Goal: Transaction & Acquisition: Book appointment/travel/reservation

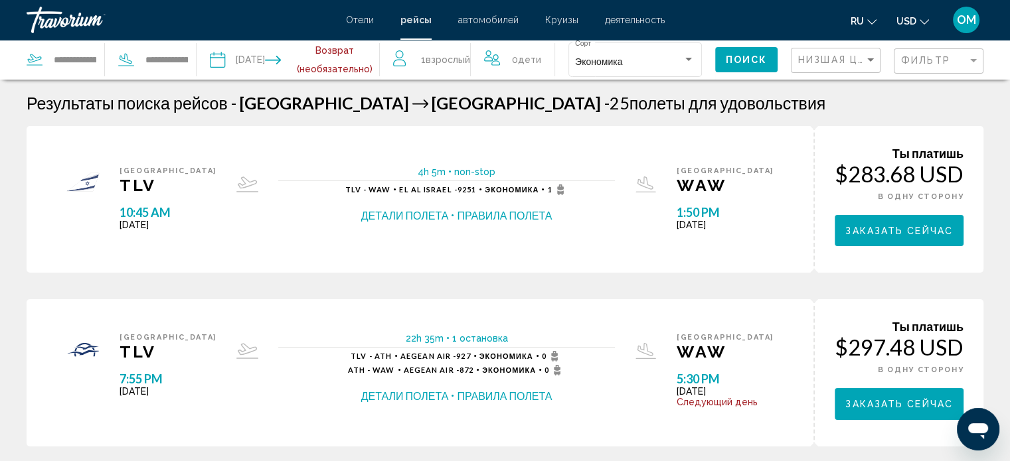
click at [272, 61] on input "Depart date: Sep 26, 2025" at bounding box center [251, 62] width 90 height 44
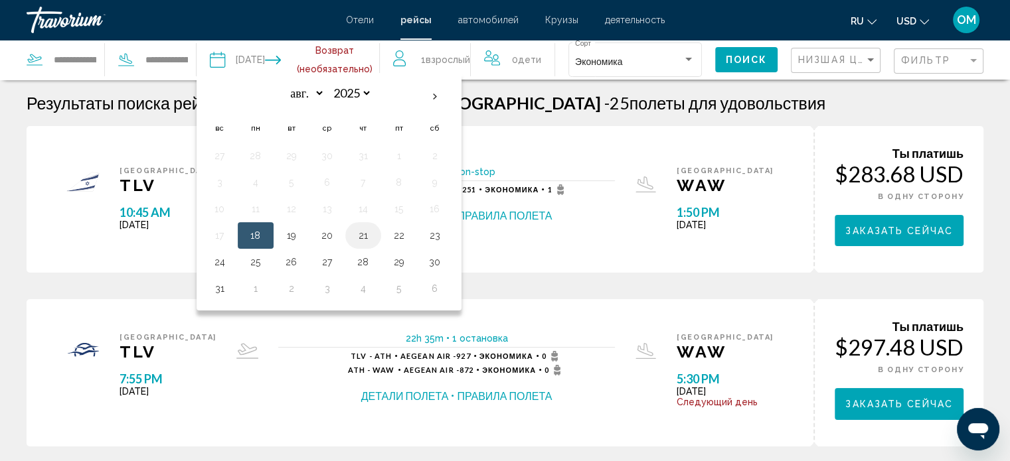
click at [372, 238] on button "21" at bounding box center [363, 235] width 21 height 19
type input "**********"
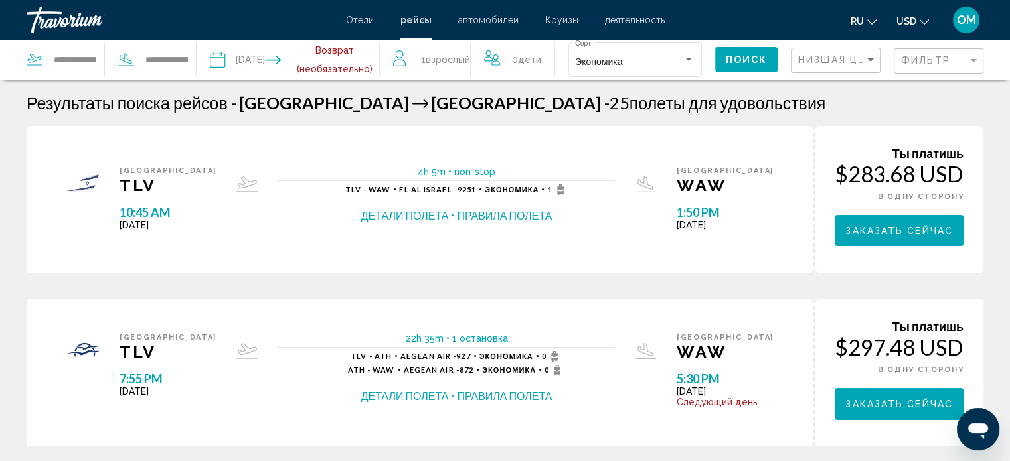
click at [280, 48] on input "**********" at bounding box center [251, 62] width 90 height 44
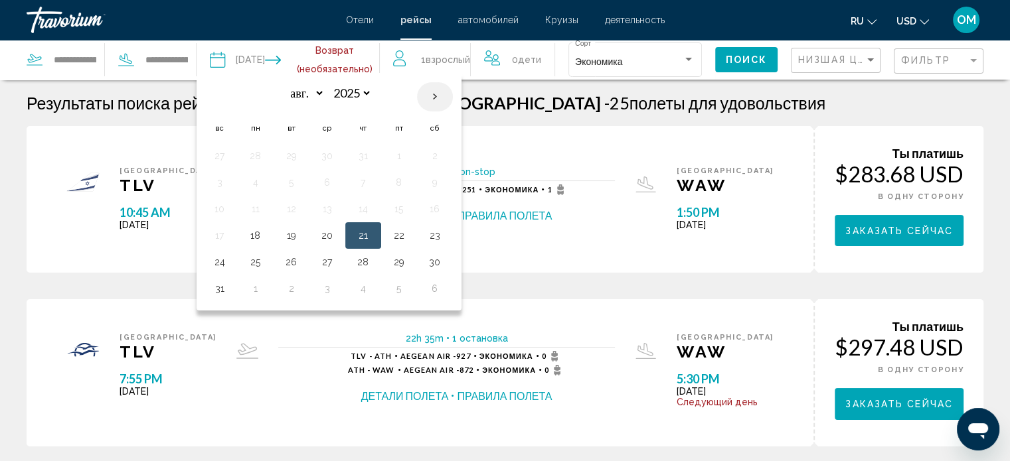
click at [433, 102] on th "Next month" at bounding box center [435, 96] width 36 height 29
select select "*"
click at [230, 240] on button "21" at bounding box center [219, 235] width 21 height 19
type input "**********"
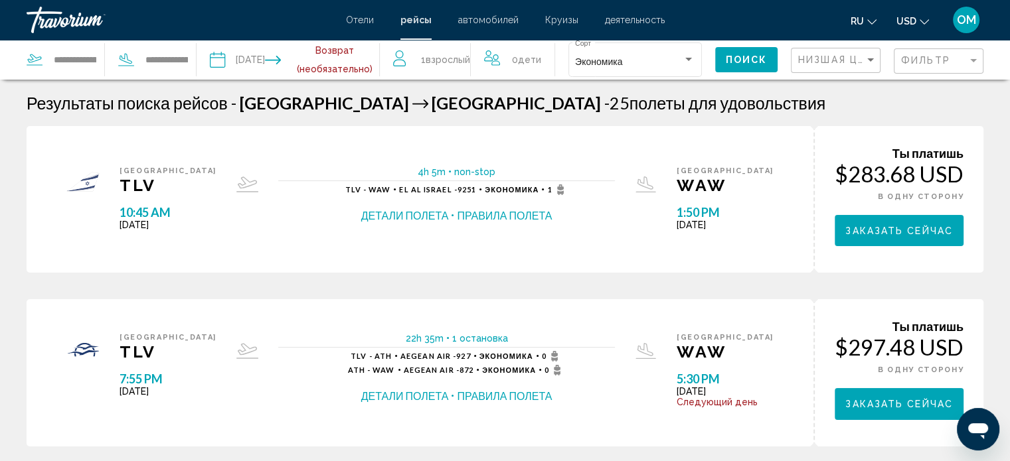
click at [758, 60] on span "Поиск" at bounding box center [747, 60] width 42 height 11
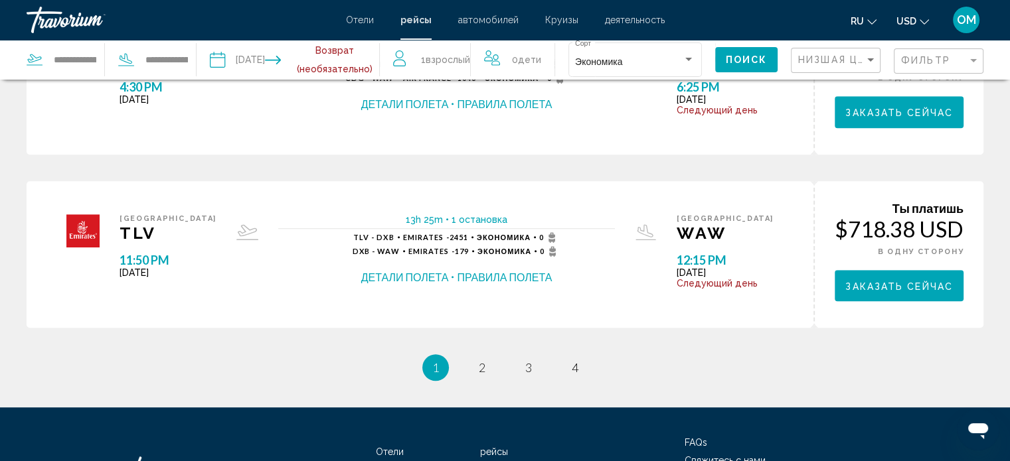
scroll to position [863, 0]
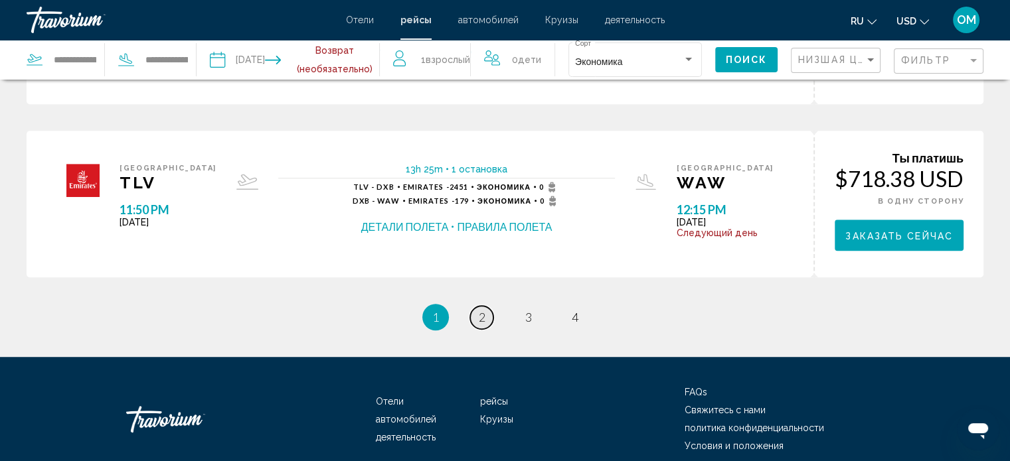
click at [486, 319] on link "page 2" at bounding box center [481, 317] width 23 height 23
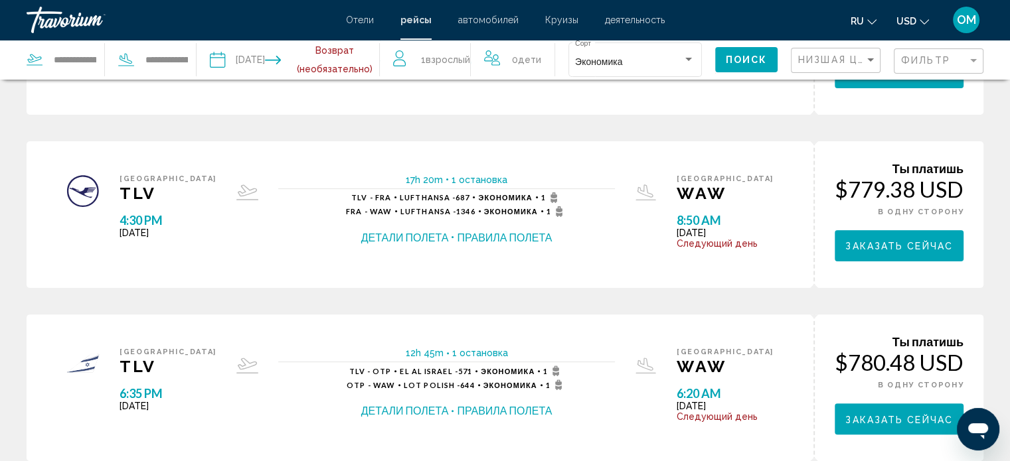
scroll to position [797, 0]
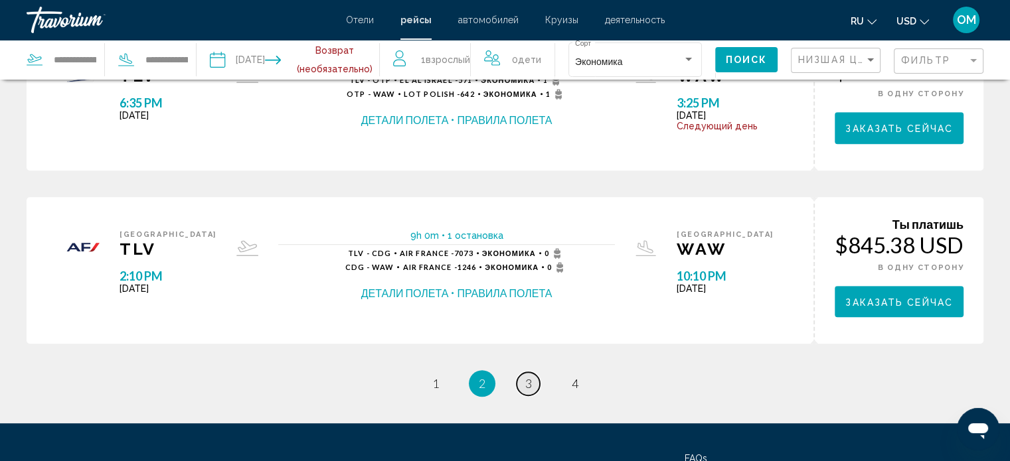
click at [529, 383] on span "3" at bounding box center [528, 383] width 7 height 15
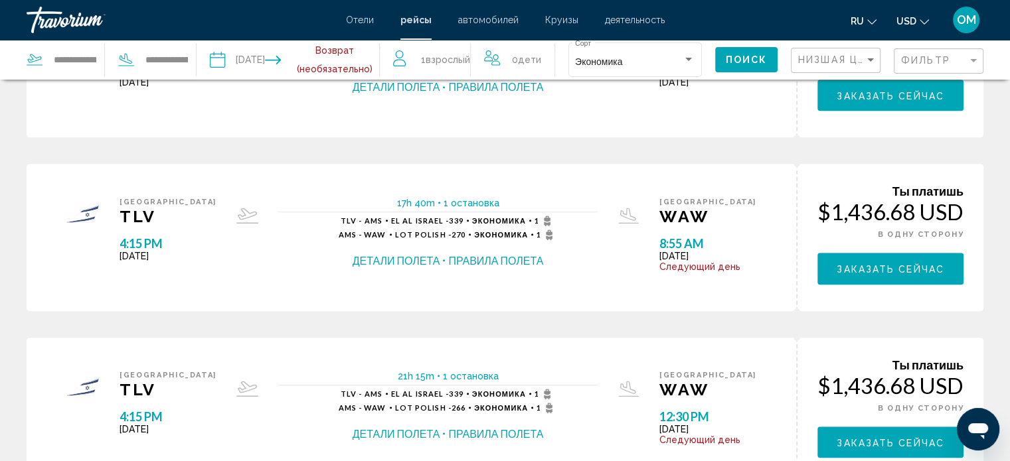
scroll to position [863, 0]
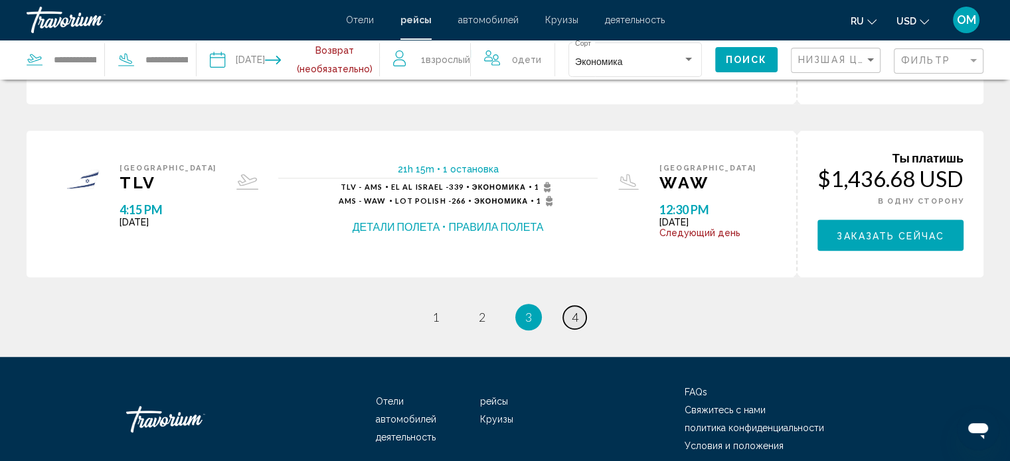
click at [573, 313] on span "4" at bounding box center [575, 317] width 7 height 15
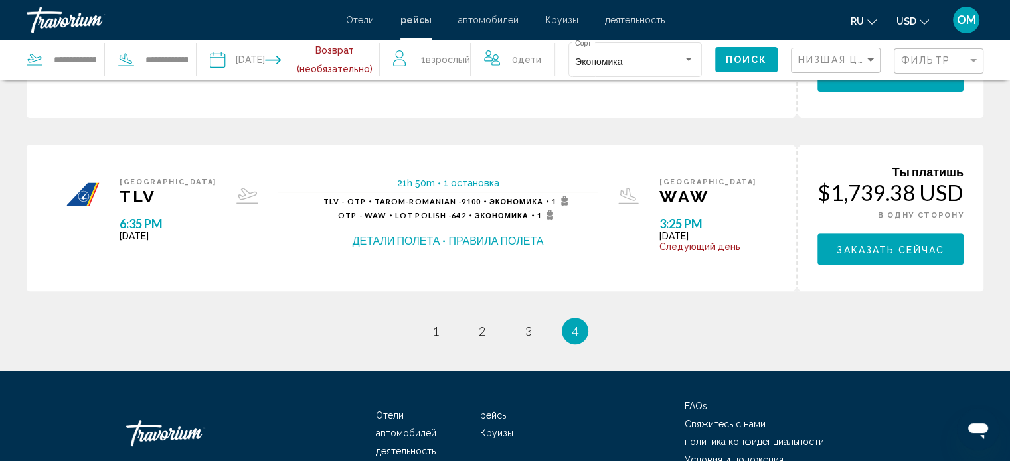
scroll to position [572, 0]
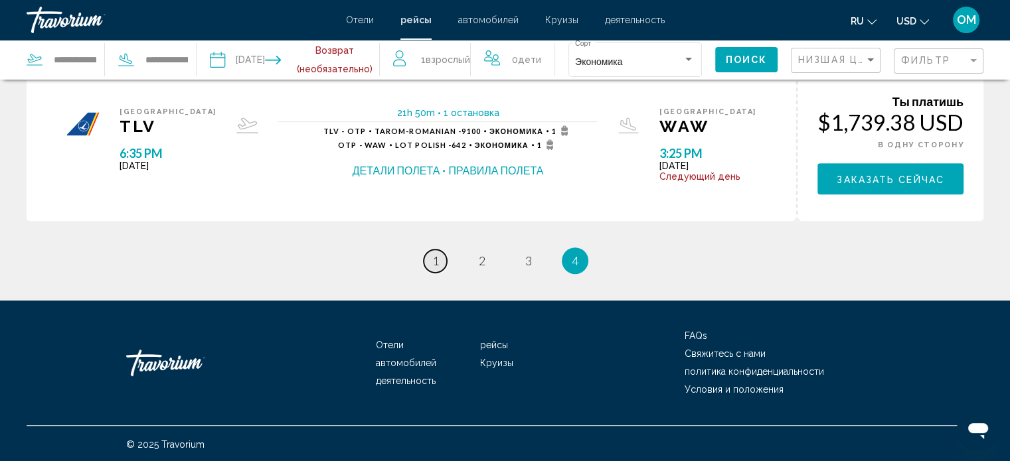
click at [436, 258] on span "1" at bounding box center [435, 261] width 7 height 15
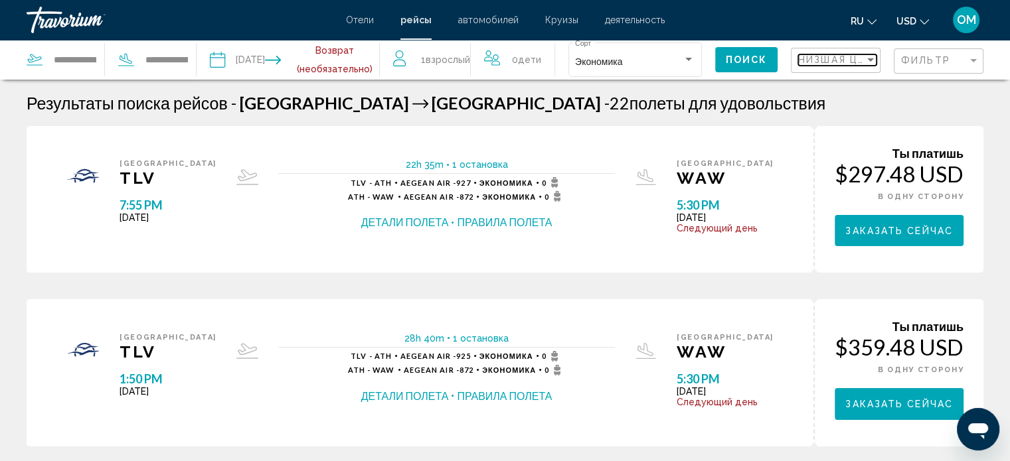
click at [833, 60] on span "Низшая цена" at bounding box center [839, 59] width 82 height 11
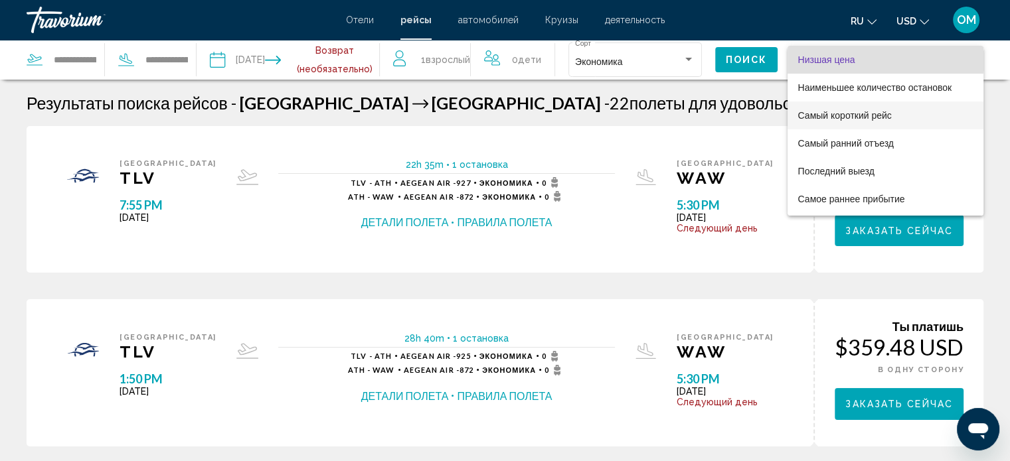
click at [858, 102] on span "Самый короткий рейс" at bounding box center [885, 88] width 175 height 28
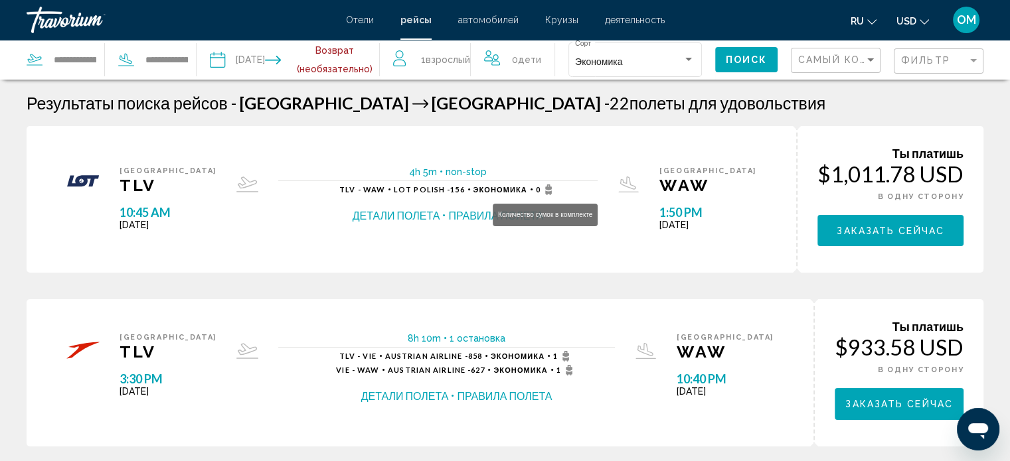
click at [540, 185] on icon "Main content" at bounding box center [548, 190] width 16 height 11
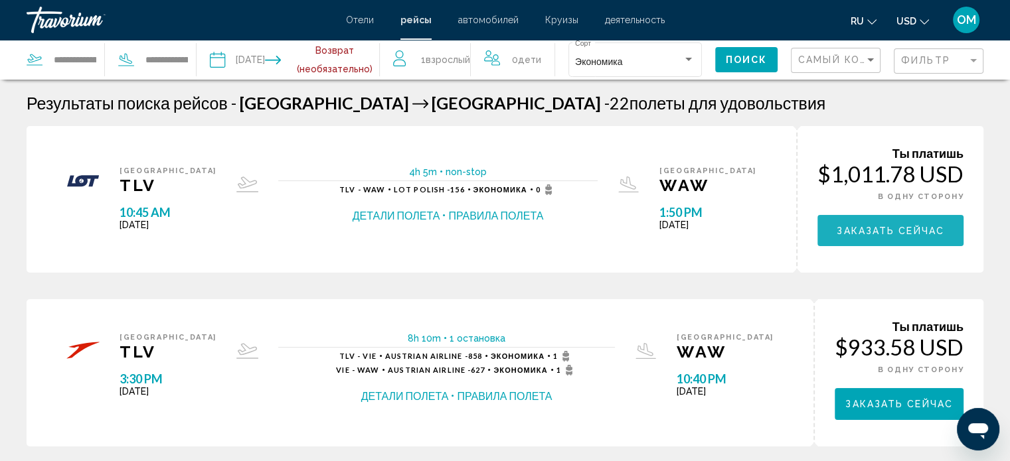
click at [922, 244] on button "Заказать сейчас" at bounding box center [890, 230] width 146 height 31
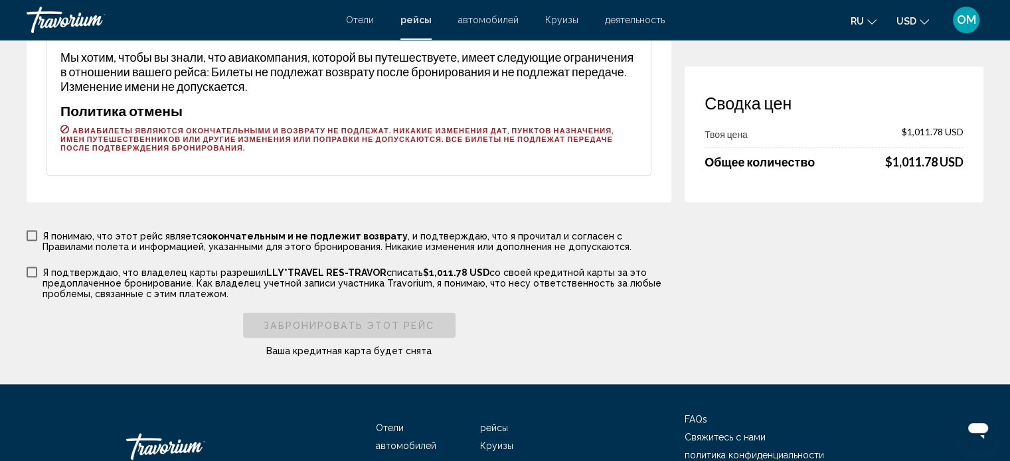
scroll to position [1633, 0]
